Goal: Transaction & Acquisition: Purchase product/service

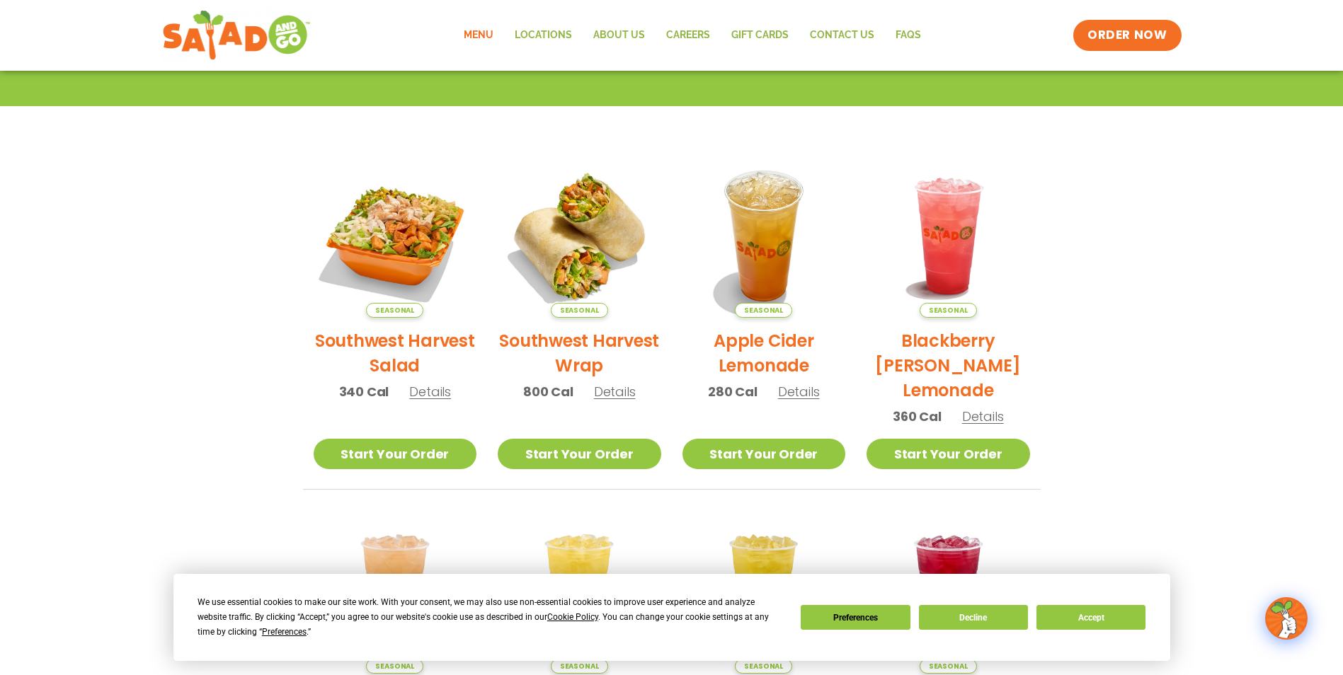
scroll to position [283, 0]
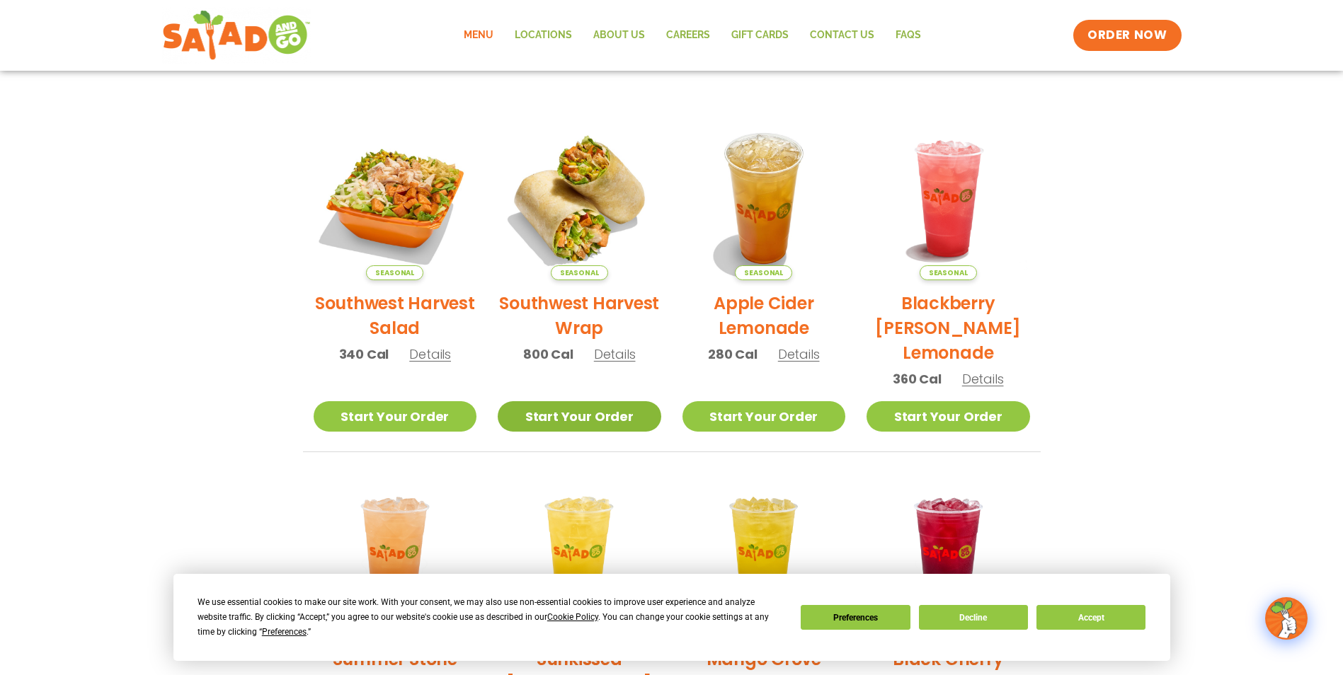
click at [568, 420] on link "Start Your Order" at bounding box center [580, 416] width 164 height 30
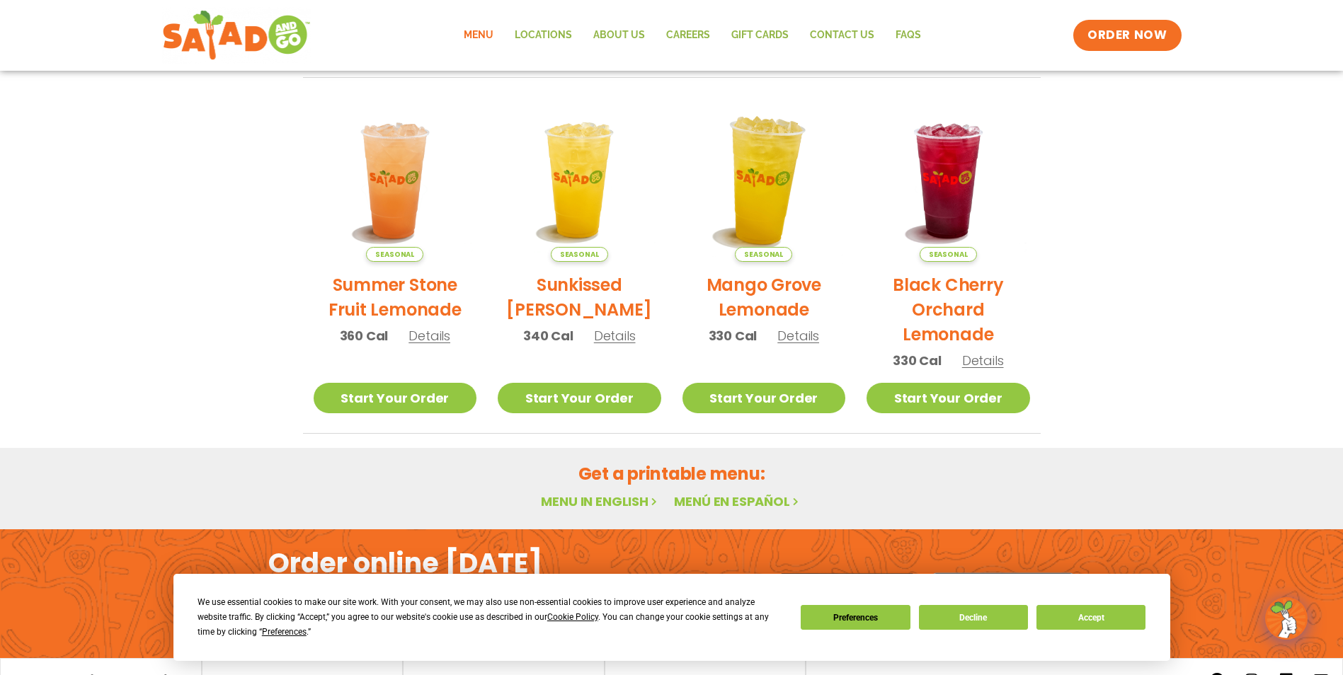
scroll to position [728, 0]
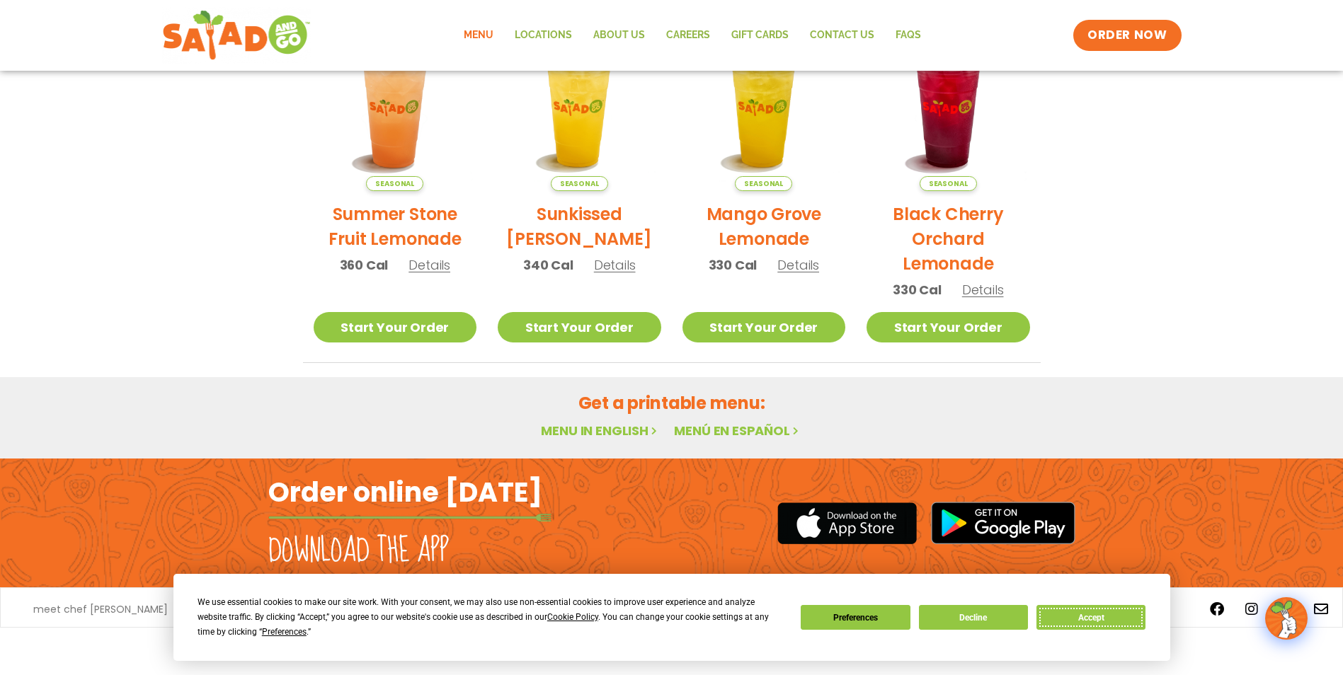
click at [1075, 613] on button "Accept" at bounding box center [1090, 617] width 109 height 25
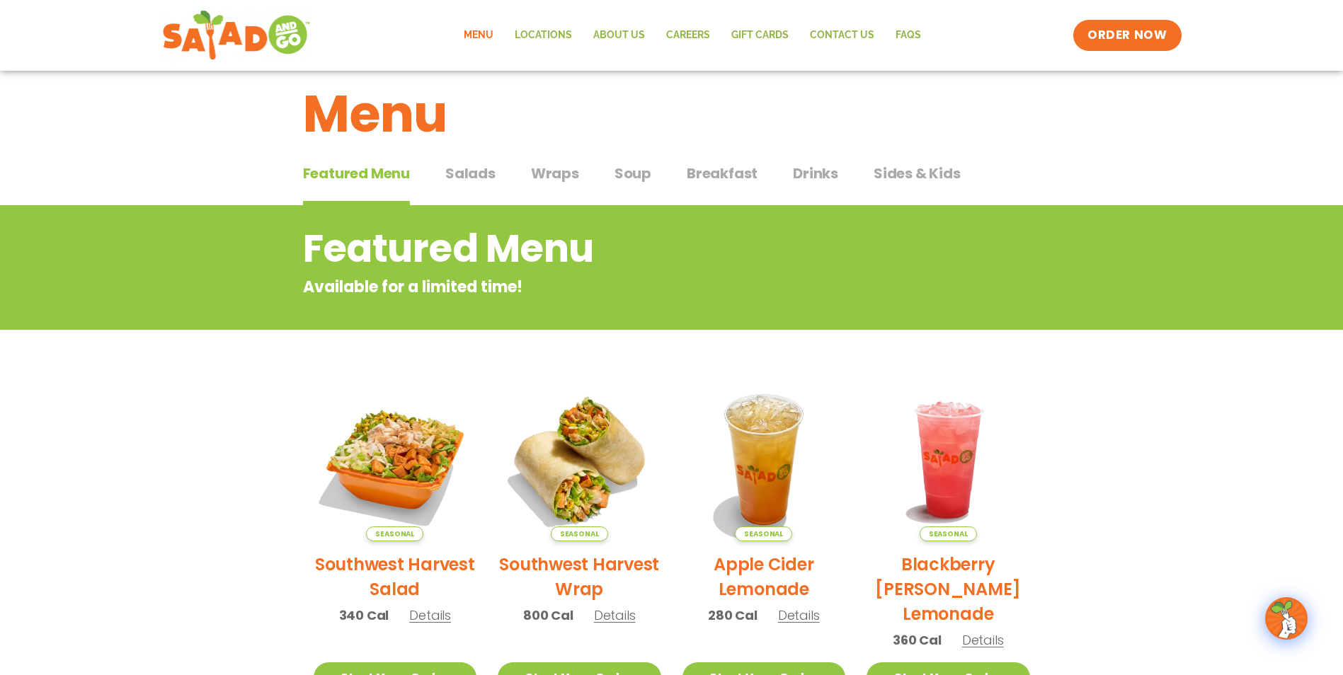
scroll to position [21, 0]
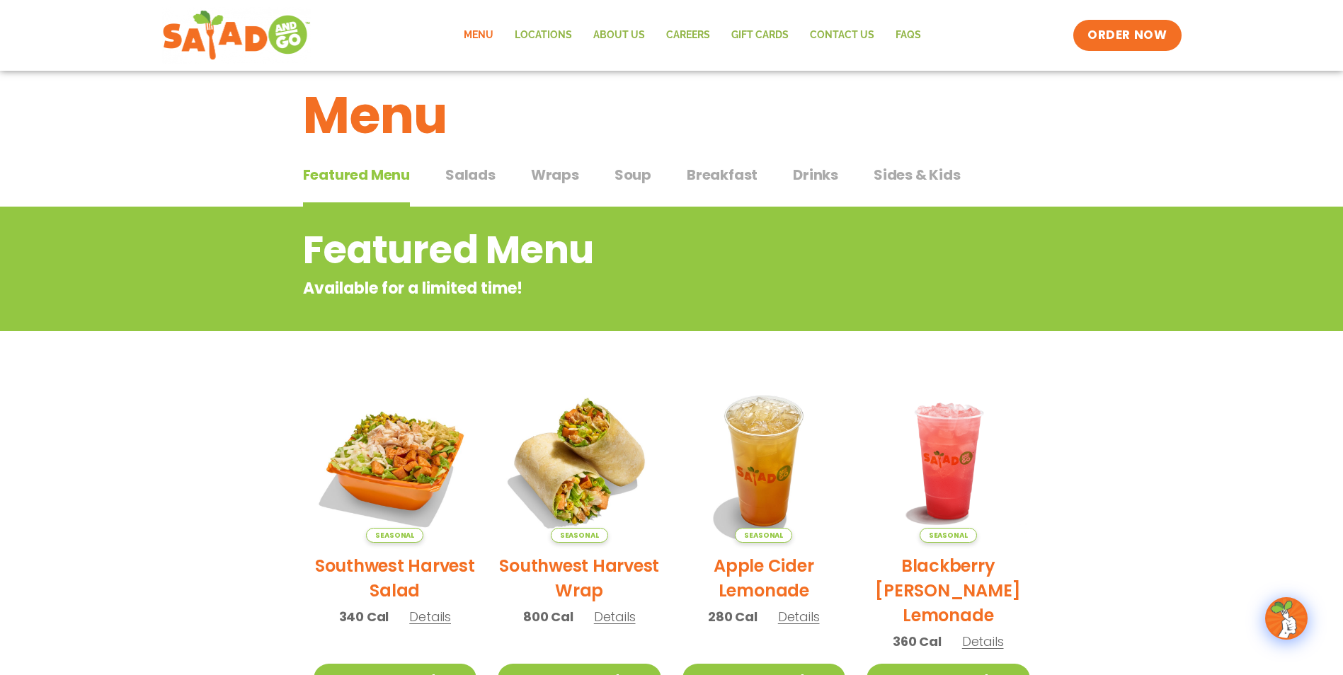
click at [558, 170] on span "Wraps" at bounding box center [555, 174] width 48 height 21
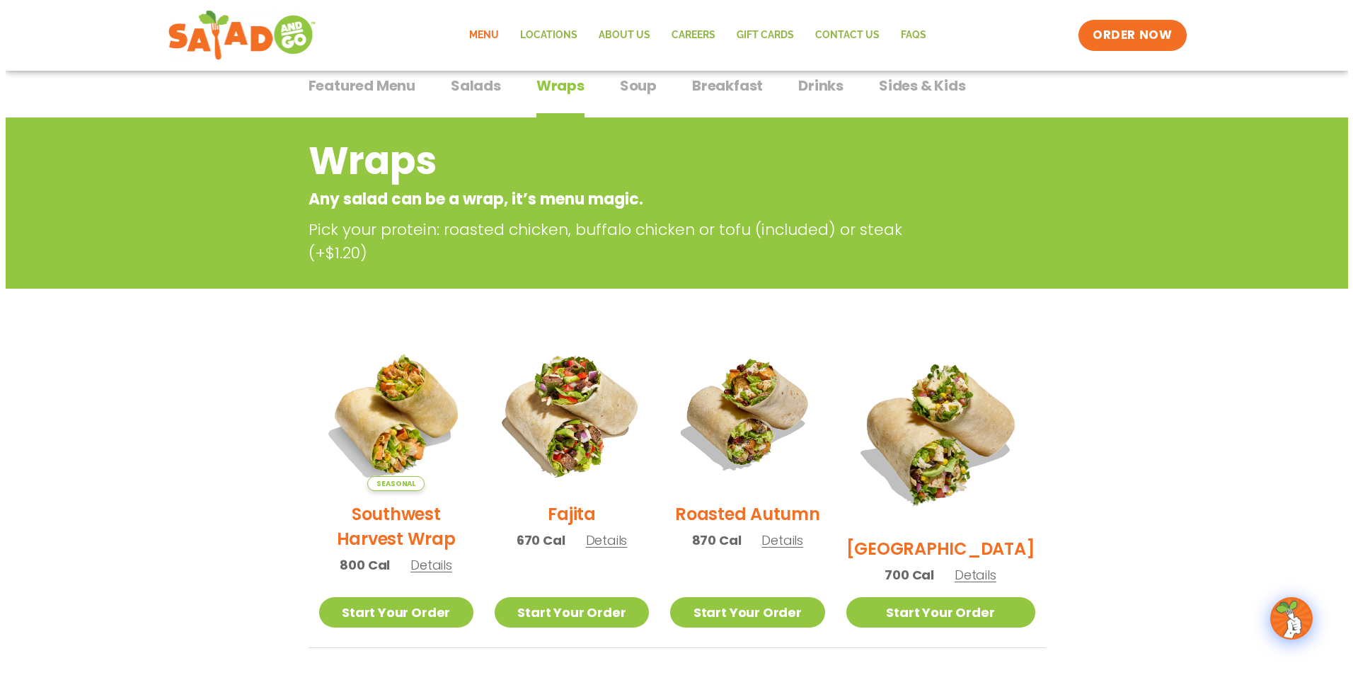
scroll to position [162, 0]
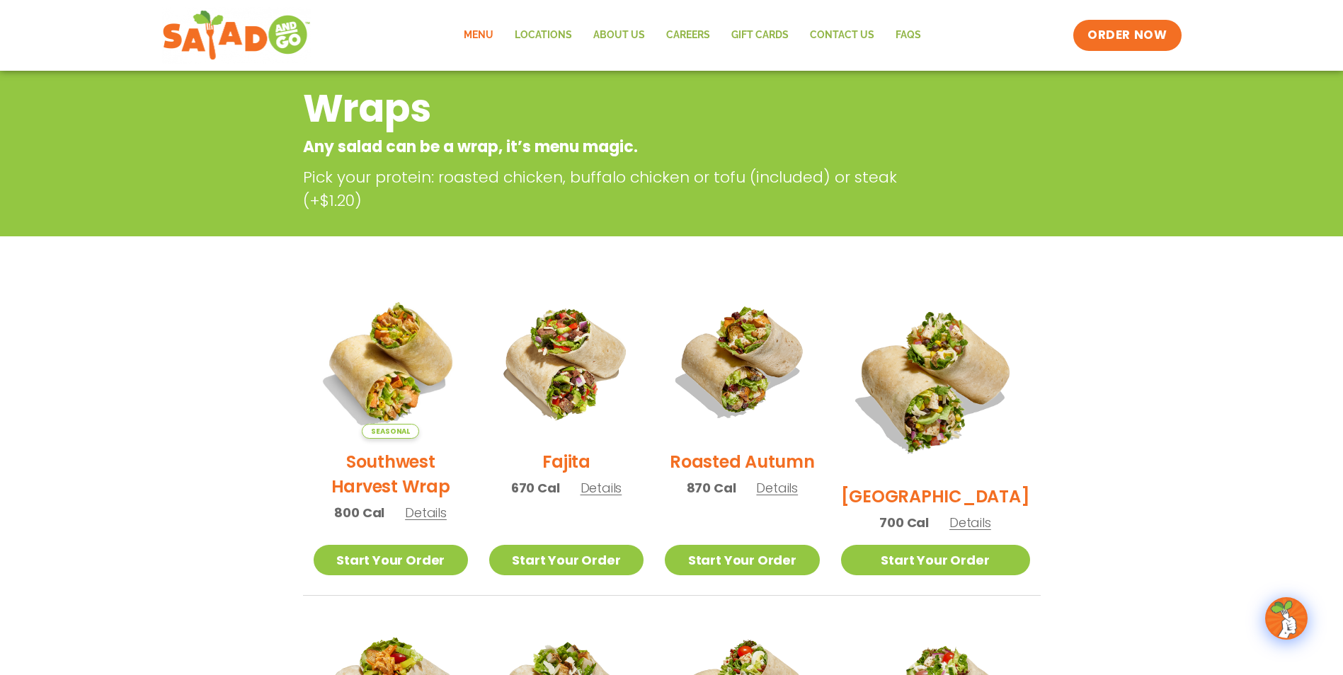
click at [442, 522] on span "Details" at bounding box center [426, 513] width 42 height 18
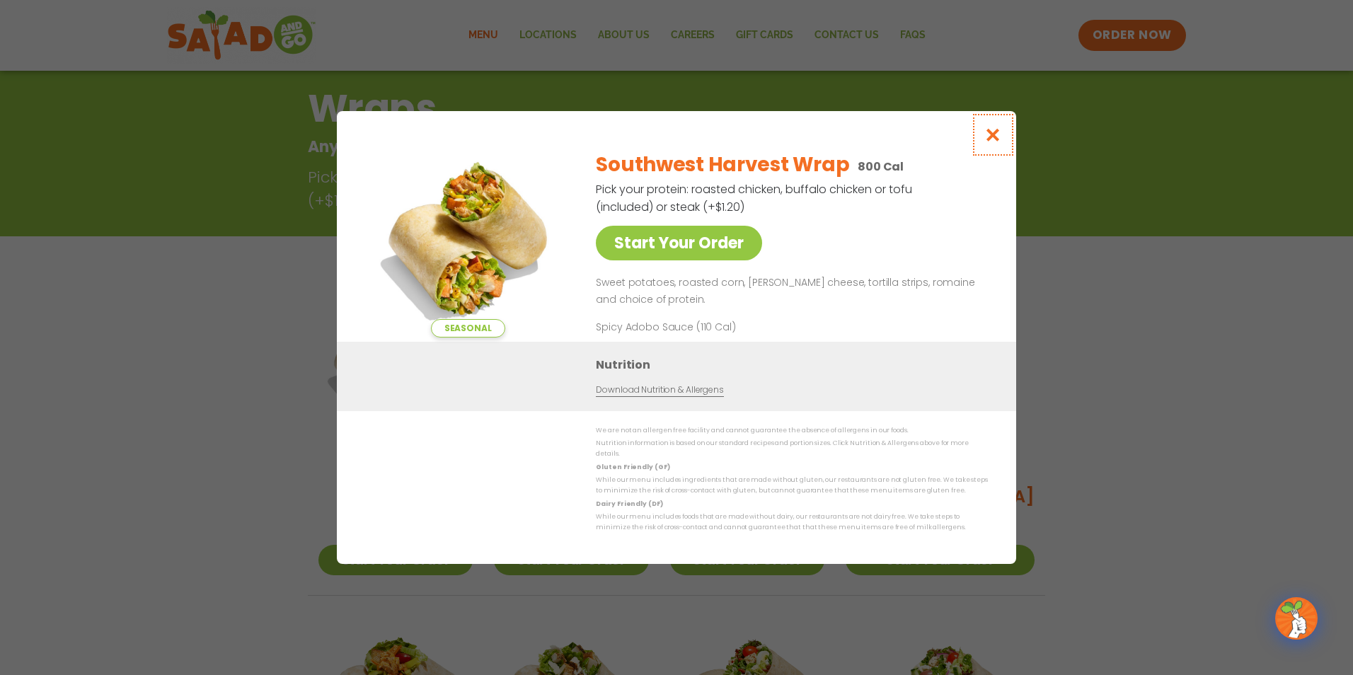
click at [995, 139] on icon "Close modal" at bounding box center [994, 134] width 18 height 15
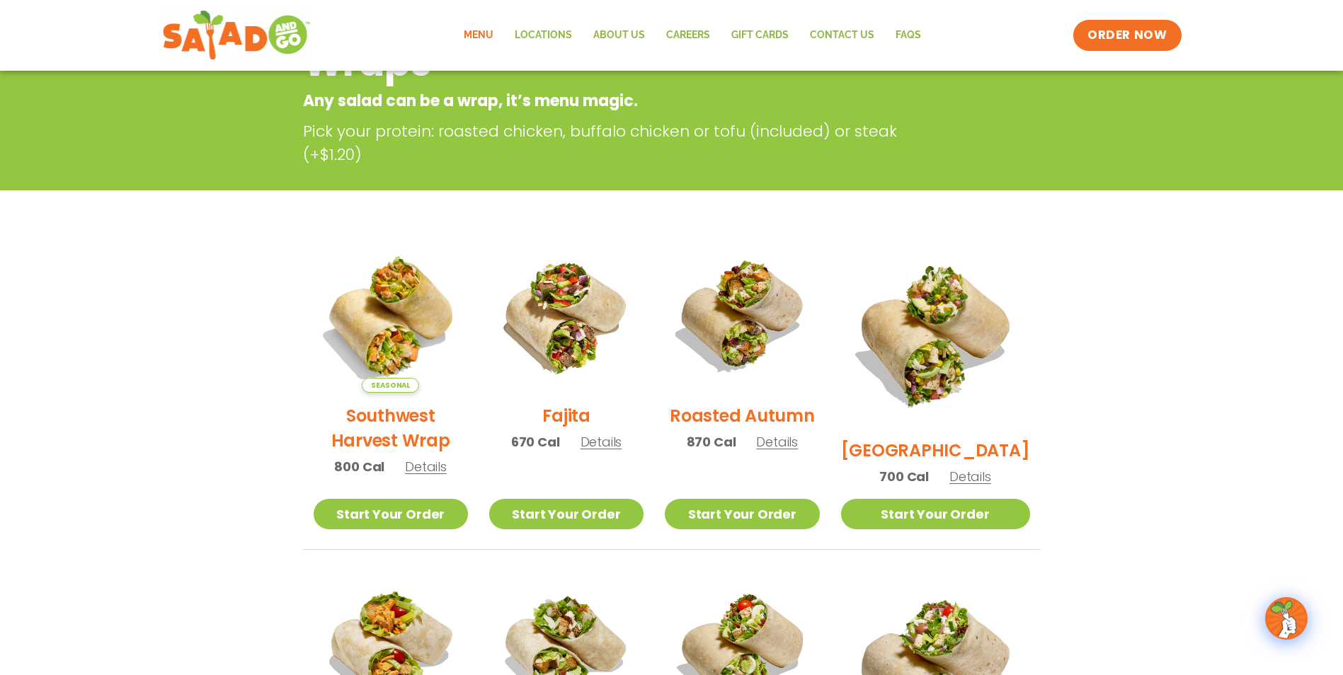
scroll to position [227, 0]
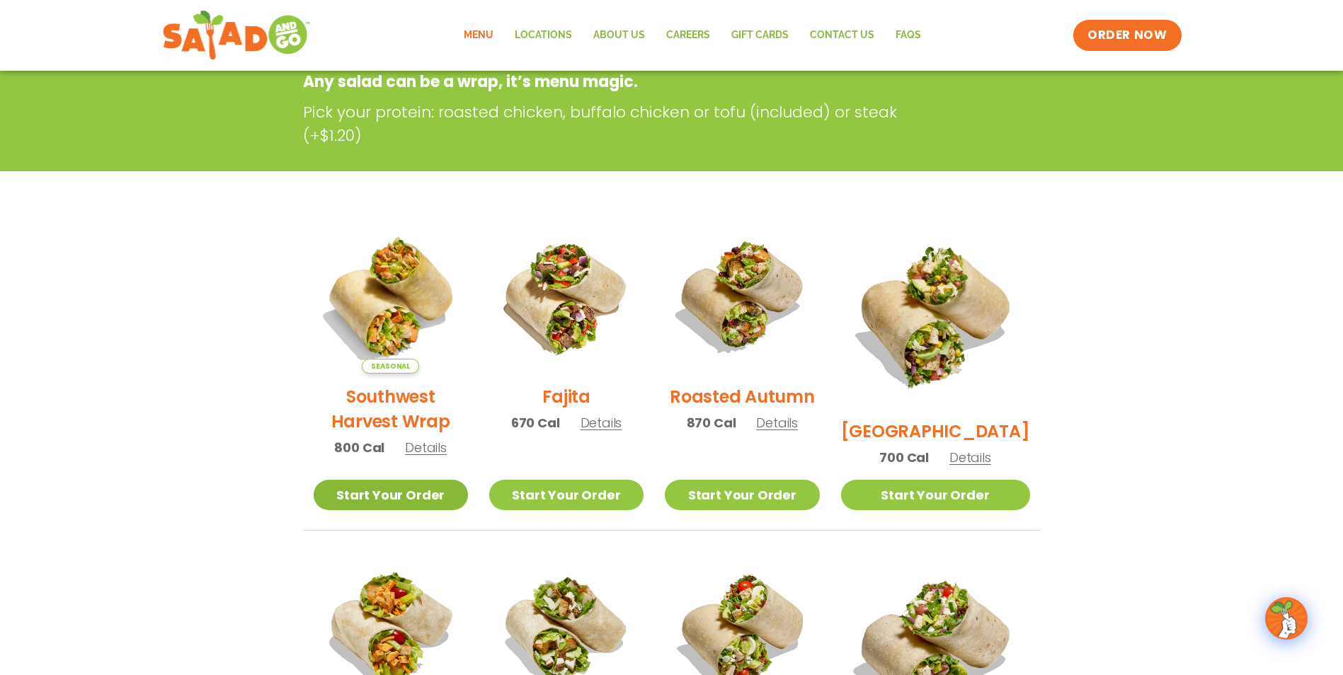
click at [395, 498] on link "Start Your Order" at bounding box center [391, 495] width 154 height 30
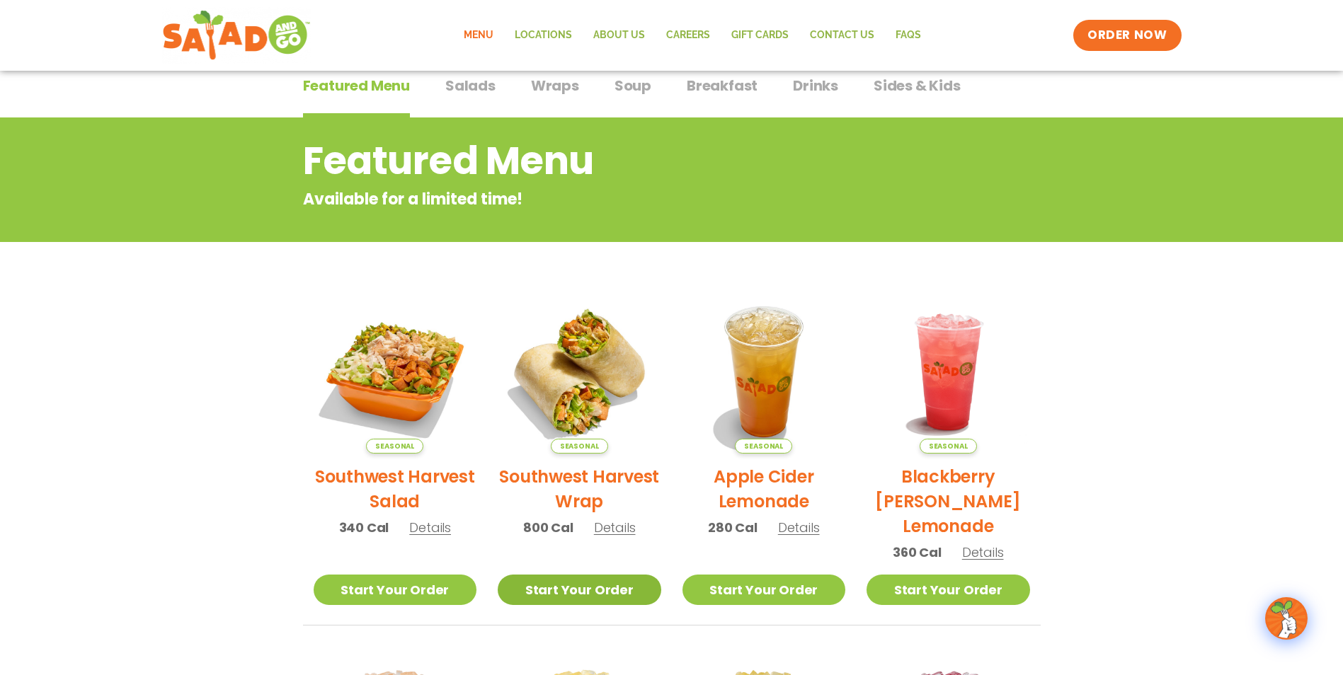
scroll to position [142, 0]
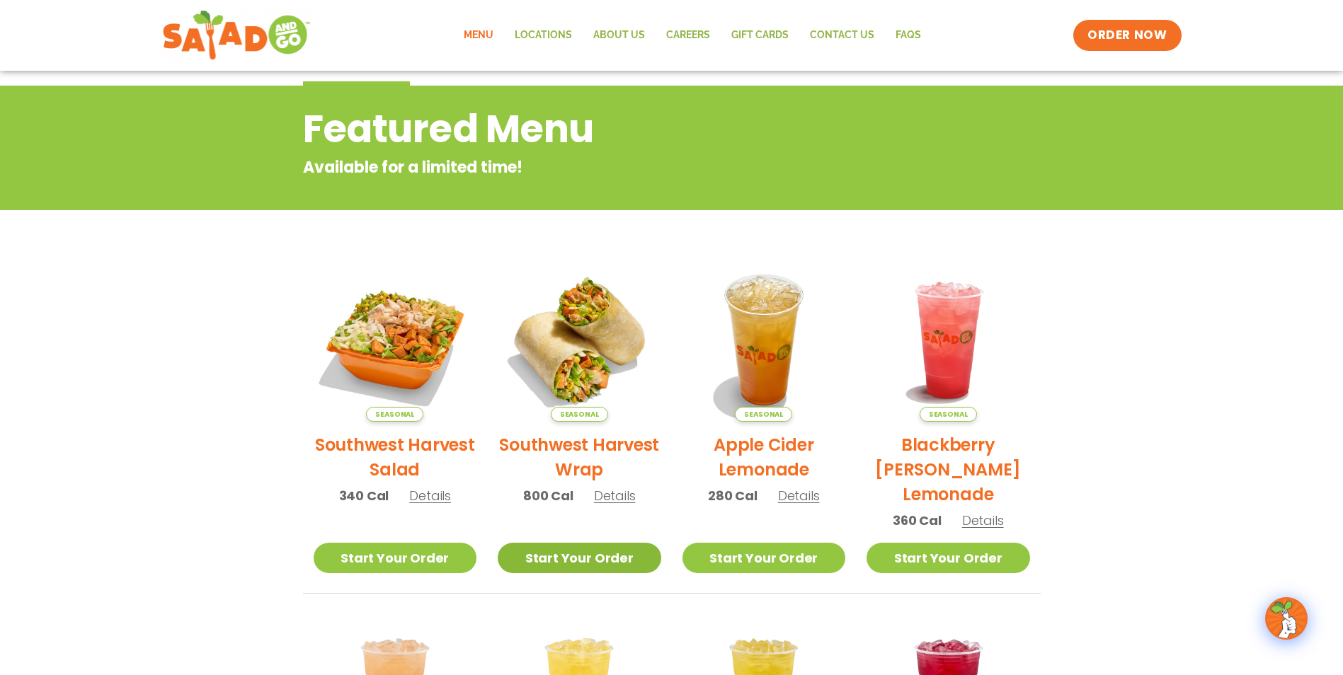
click at [562, 553] on link "Start Your Order" at bounding box center [580, 558] width 164 height 30
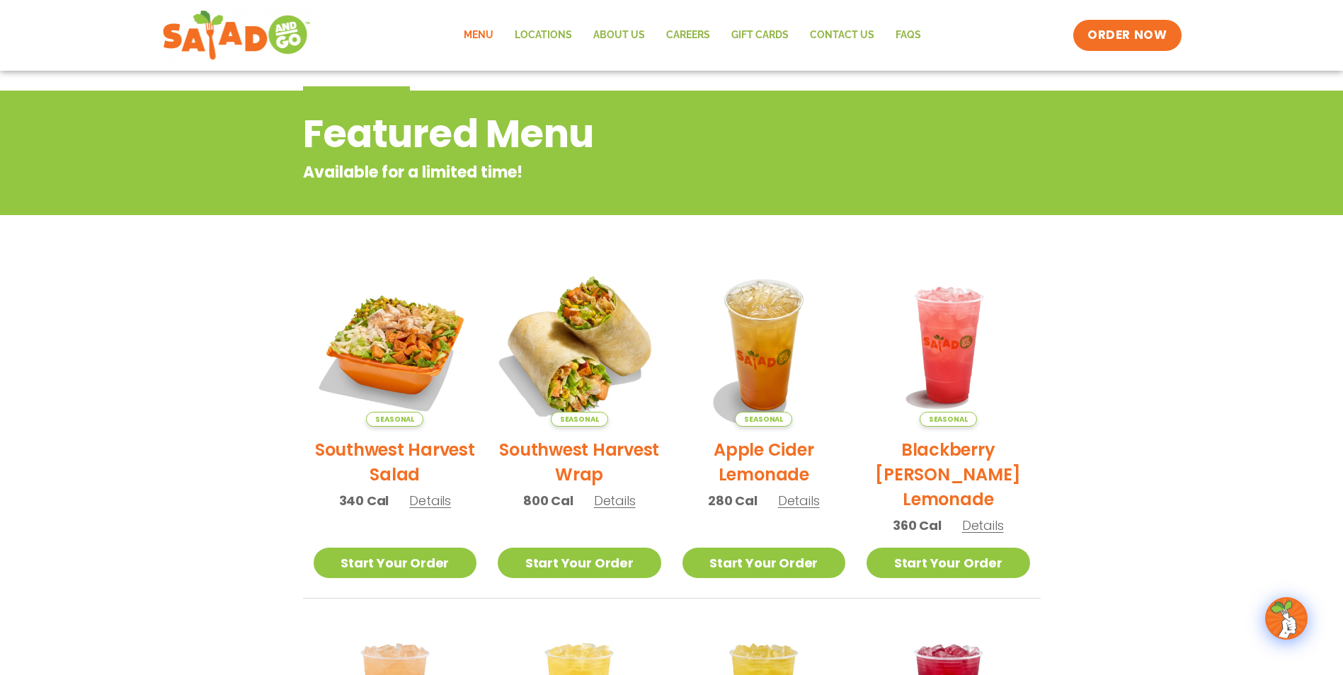
scroll to position [142, 0]
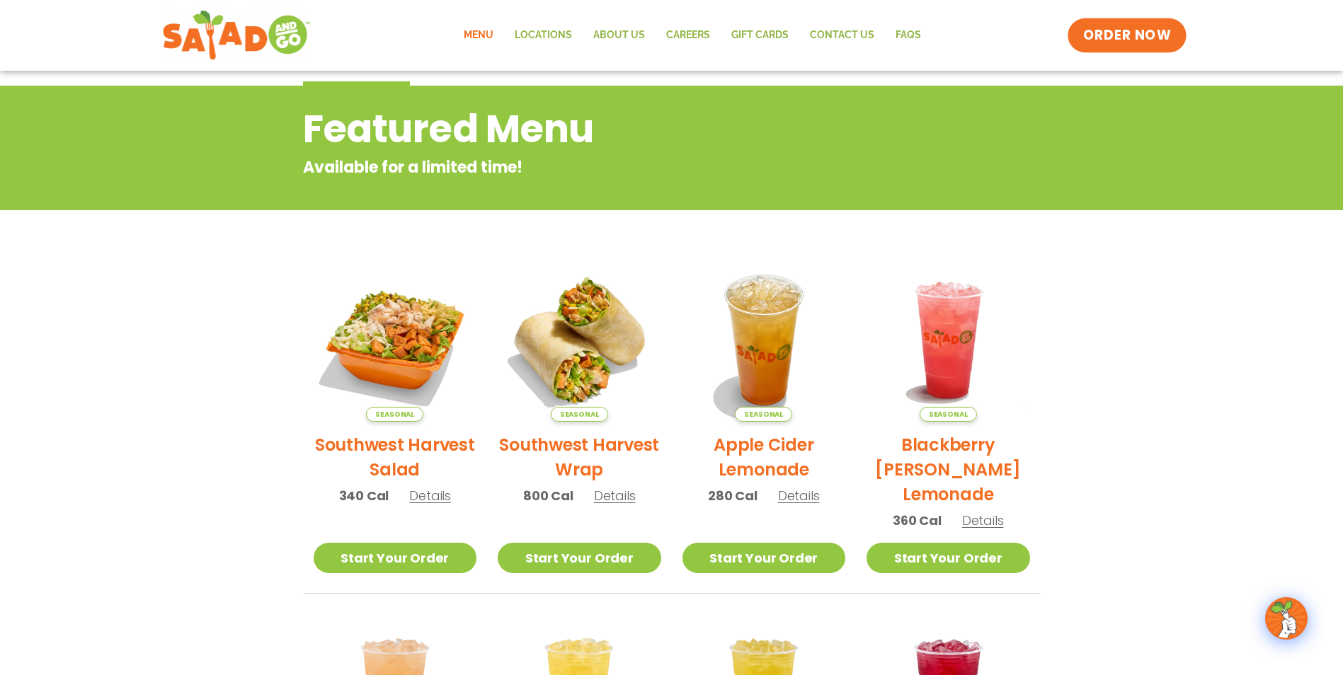
click at [1155, 35] on span "ORDER NOW" at bounding box center [1127, 35] width 88 height 18
